Goal: Find specific page/section: Find specific page/section

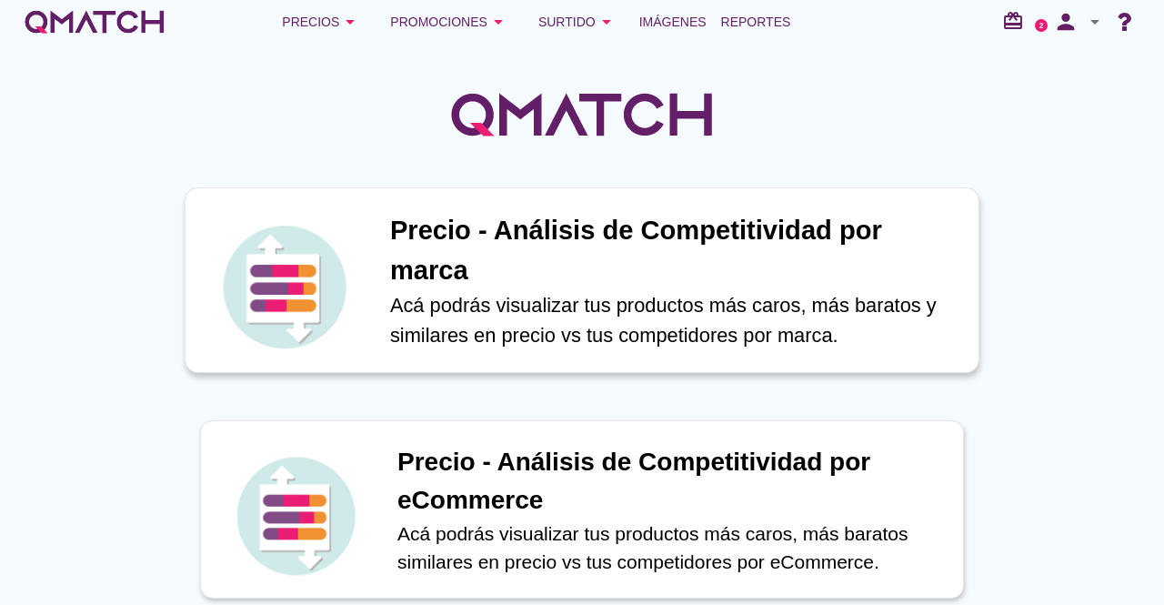
click at [524, 321] on p "Acá podrás visualizar tus productos más caros, más baratos y similares en preci…" at bounding box center [674, 320] width 569 height 60
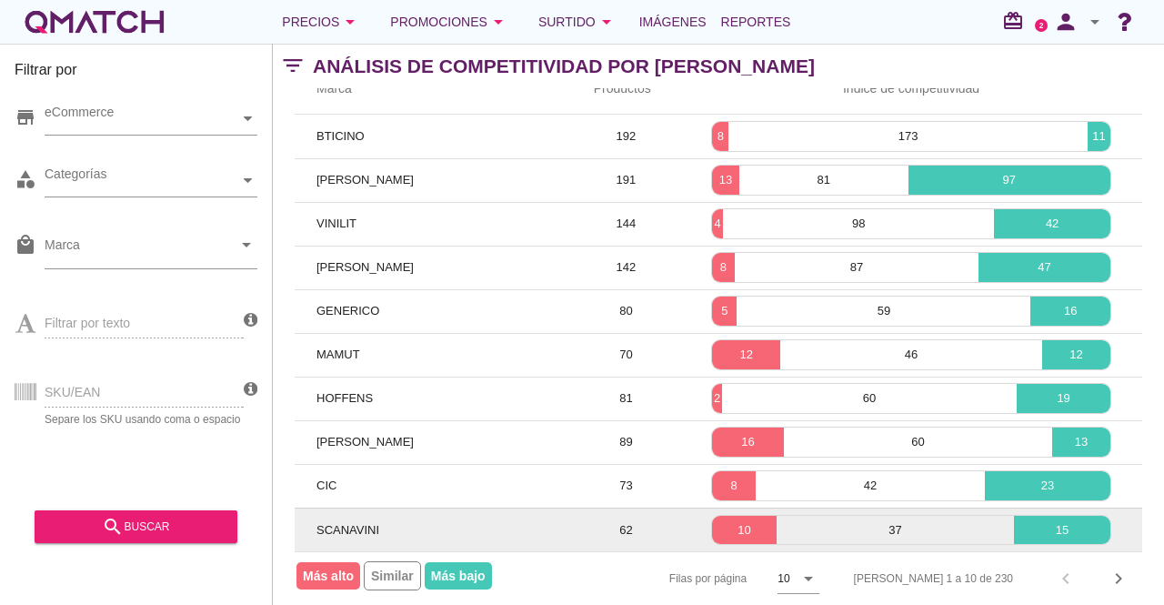
scroll to position [125, 0]
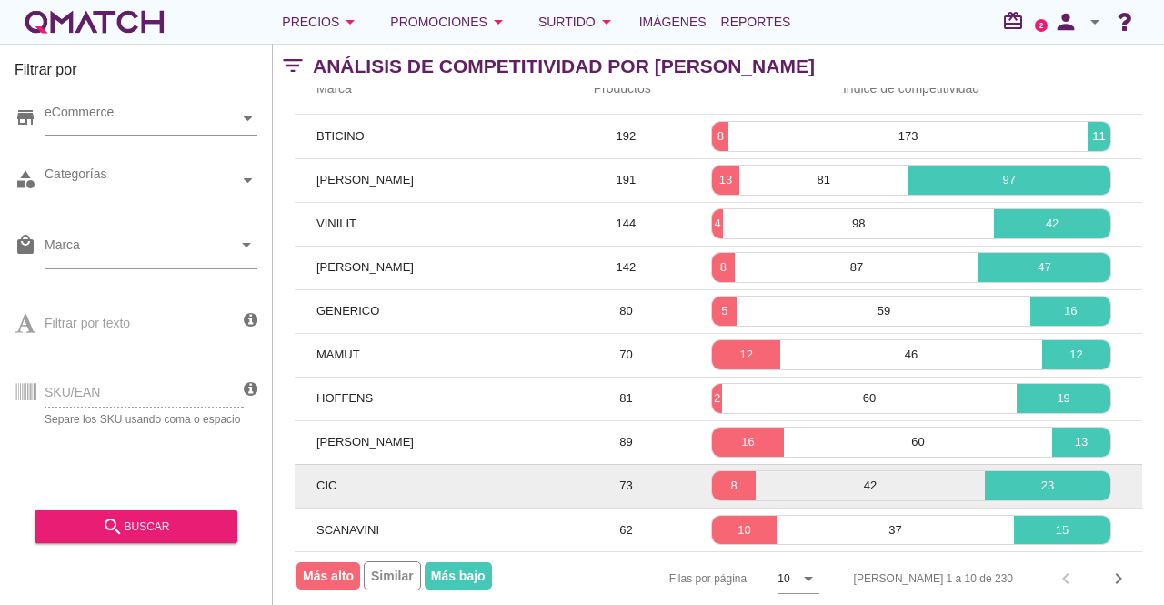
click at [624, 473] on td "73" at bounding box center [626, 486] width 108 height 44
click at [732, 476] on p "8" at bounding box center [734, 485] width 44 height 18
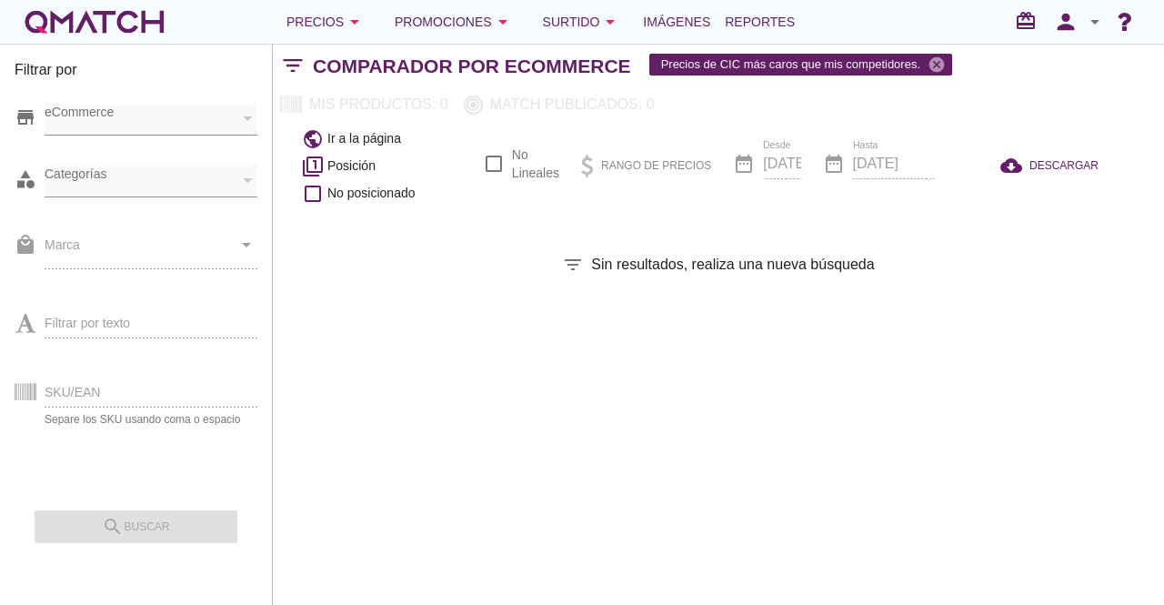
checkbox input "false"
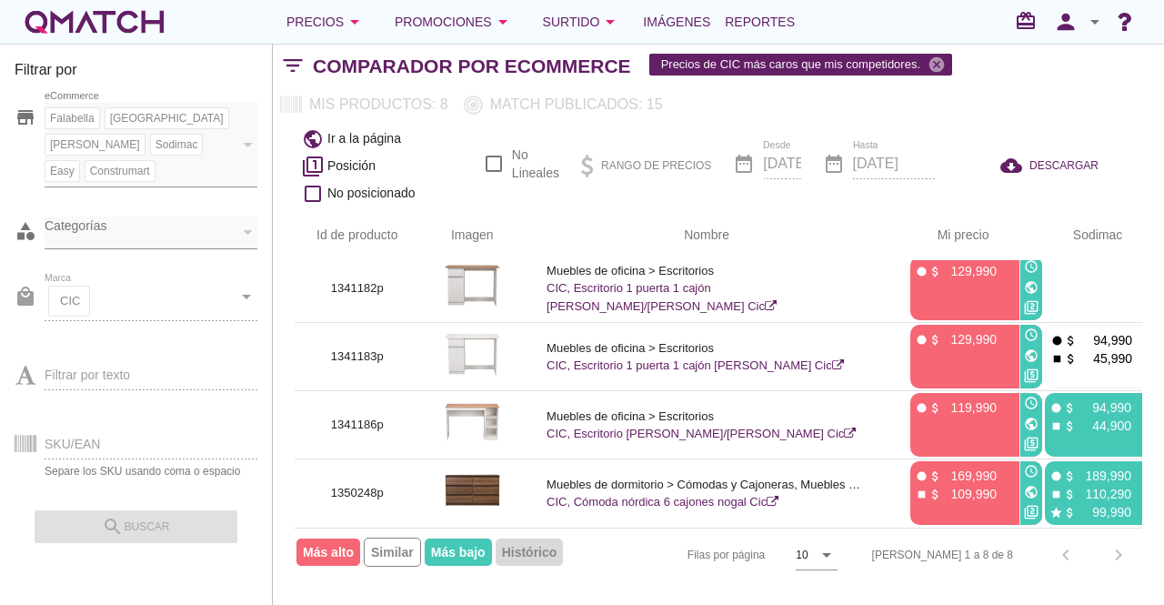
scroll to position [289, 0]
